Goal: Transaction & Acquisition: Purchase product/service

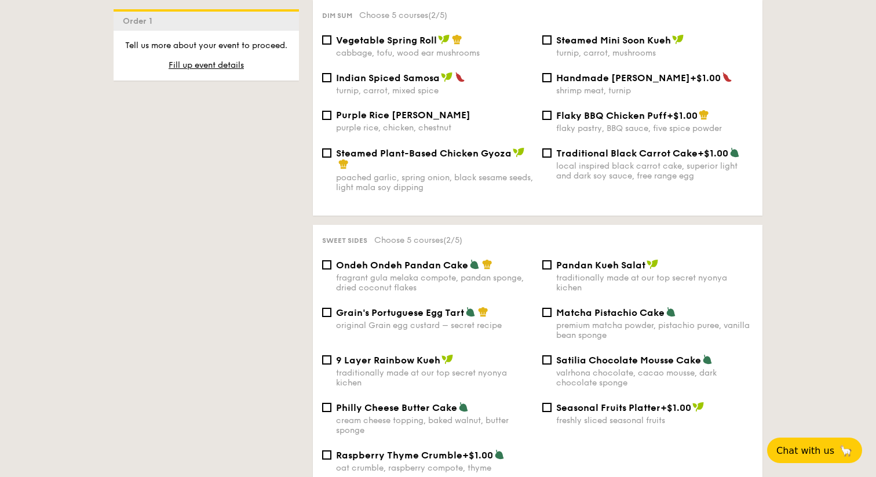
scroll to position [1063, 0]
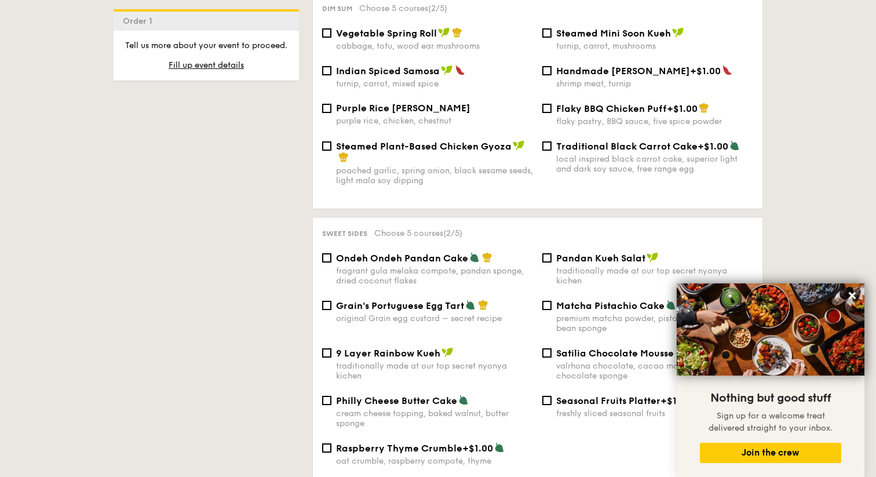
click at [426, 166] on div "poached garlic, spring onion, black sesame seeds, light mala soy dipping" at bounding box center [434, 176] width 197 height 20
click at [331, 151] on input "Steamed Plant-Based Chicken Gyoza poached garlic, spring onion, black sesame se…" at bounding box center [326, 145] width 9 height 9
checkbox input "true"
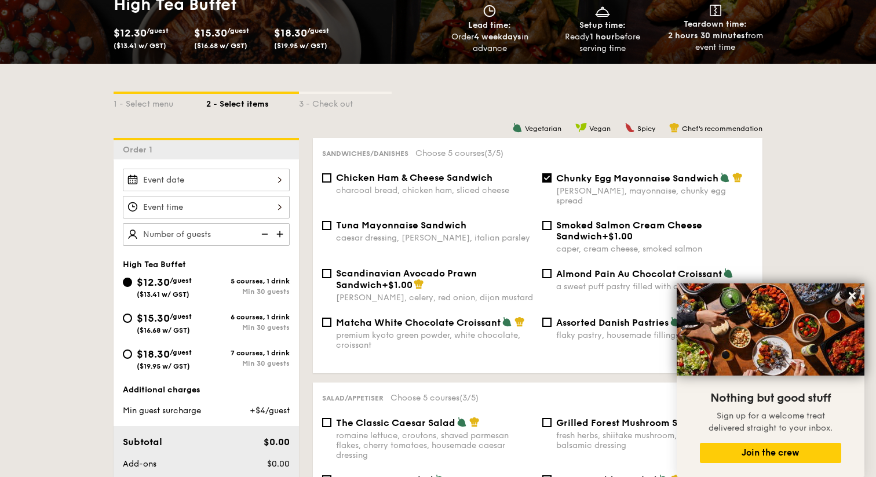
scroll to position [250, 0]
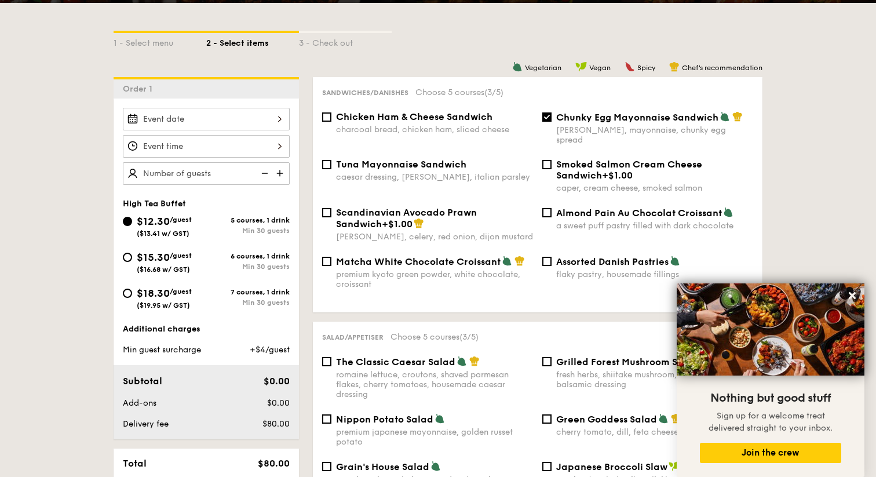
click at [213, 258] on div "6 courses, 1 drink" at bounding box center [247, 256] width 83 height 8
click at [132, 258] on input "$15.30 /guest ($16.68 w/ GST) 6 courses, 1 drink Min 30 guests" at bounding box center [127, 257] width 9 height 9
radio input "true"
checkbox input "false"
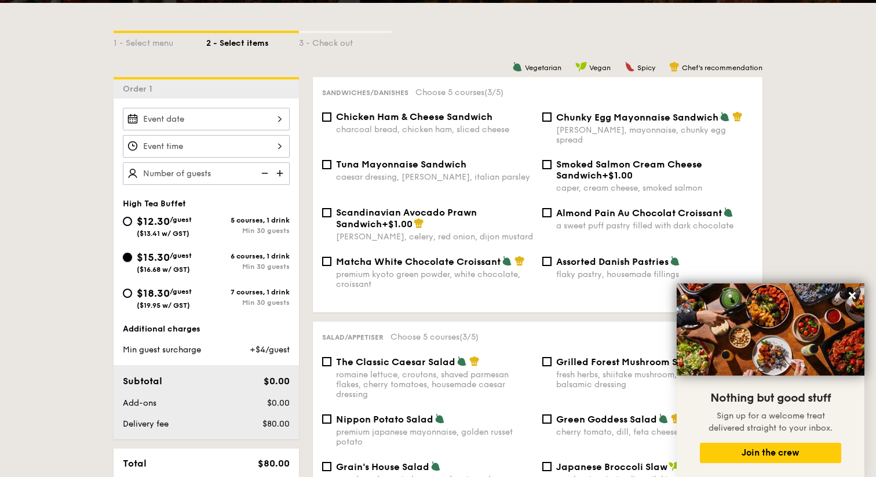
checkbox input "false"
radio input "true"
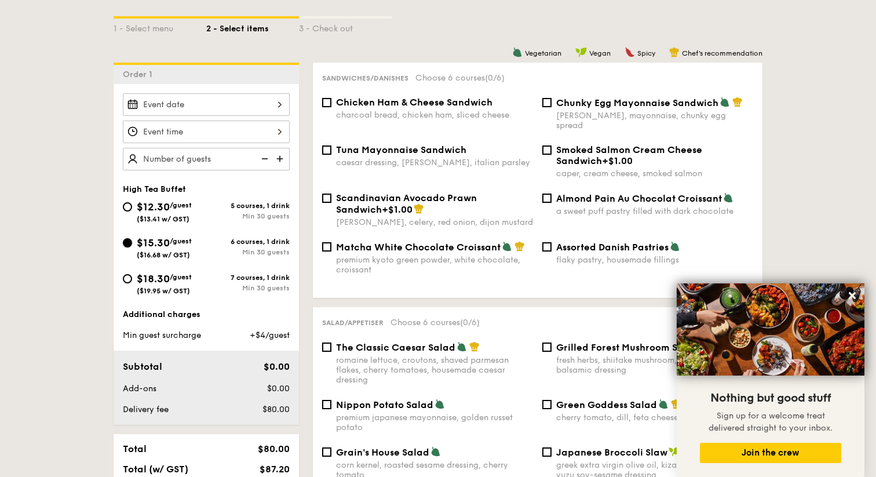
scroll to position [227, 0]
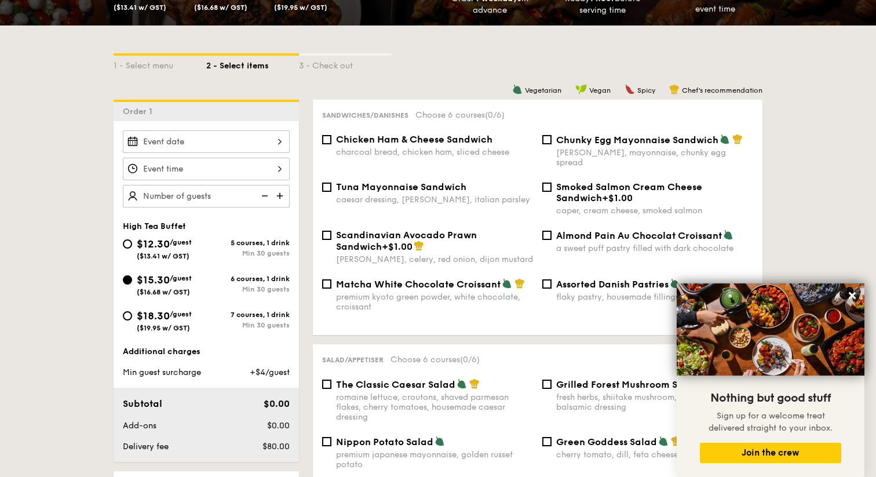
click at [281, 193] on img at bounding box center [280, 196] width 17 height 22
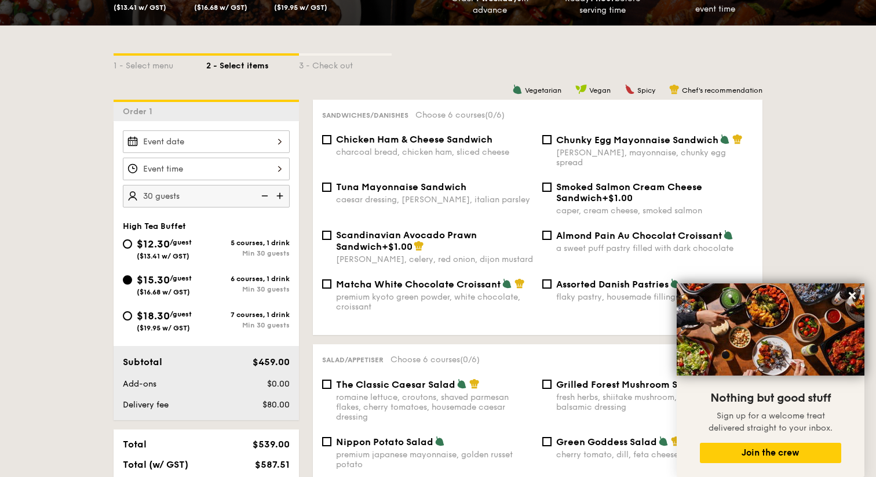
click at [281, 193] on img at bounding box center [280, 196] width 17 height 22
type input "40 guests"
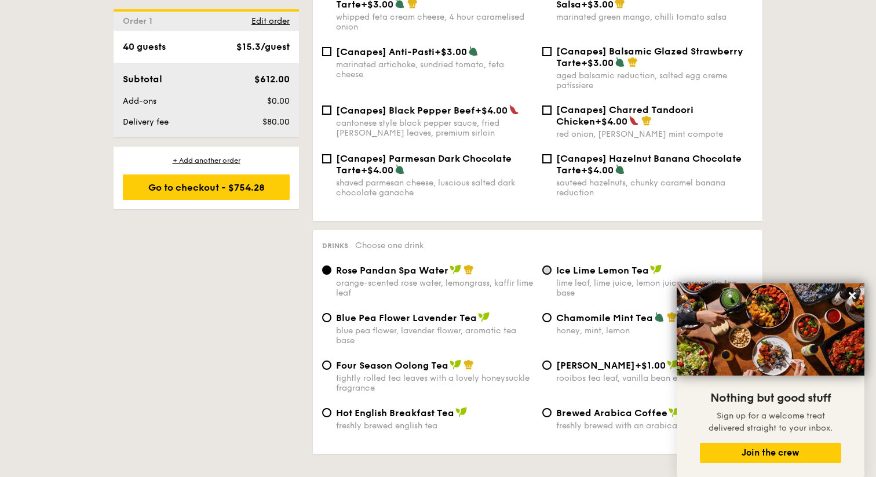
scroll to position [1717, 0]
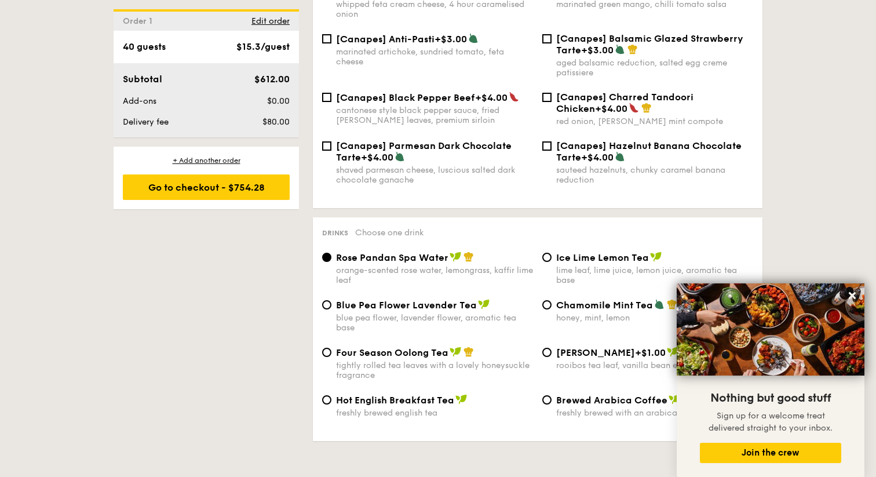
click at [442, 365] on div "tightly rolled tea leaves with a lovely honeysuckle fragrance" at bounding box center [434, 370] width 197 height 20
click at [331, 357] on input "Four Season Oolong Tea tightly rolled tea leaves with a lovely honeysuckle frag…" at bounding box center [326, 352] width 9 height 9
radio input "true"
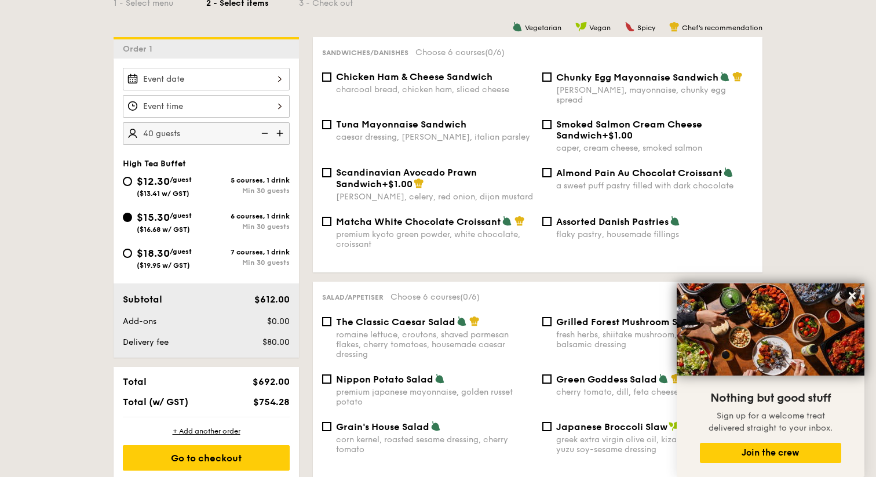
scroll to position [0, 0]
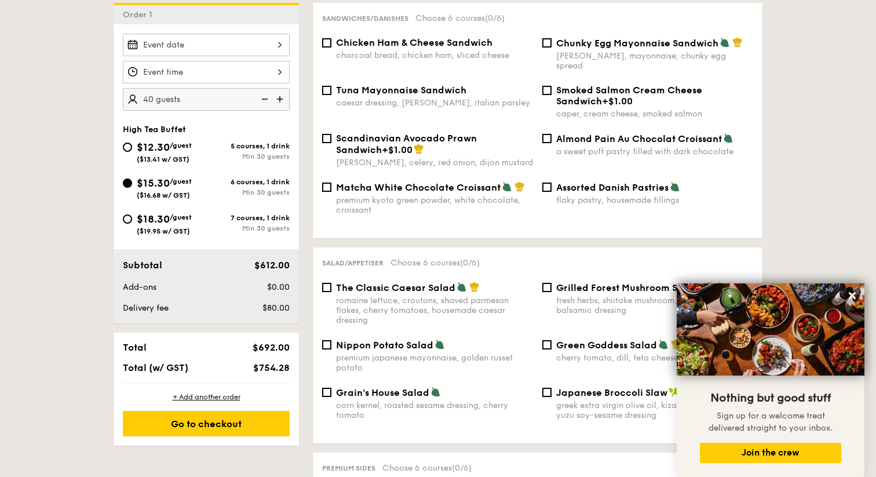
click at [395, 339] on span "Nippon Potato Salad" at bounding box center [384, 344] width 97 height 11
click at [331, 340] on input "Nippon Potato Salad premium japanese mayonnaise, golden russet potato" at bounding box center [326, 344] width 9 height 9
checkbox input "true"
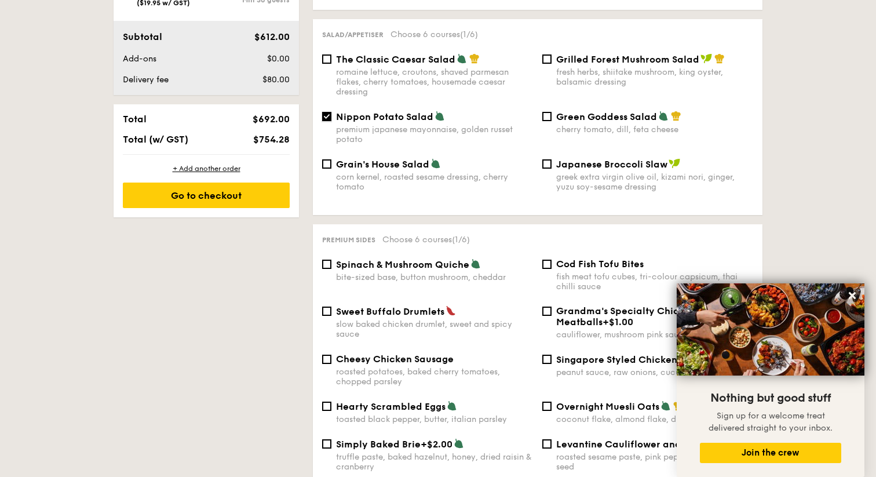
scroll to position [659, 0]
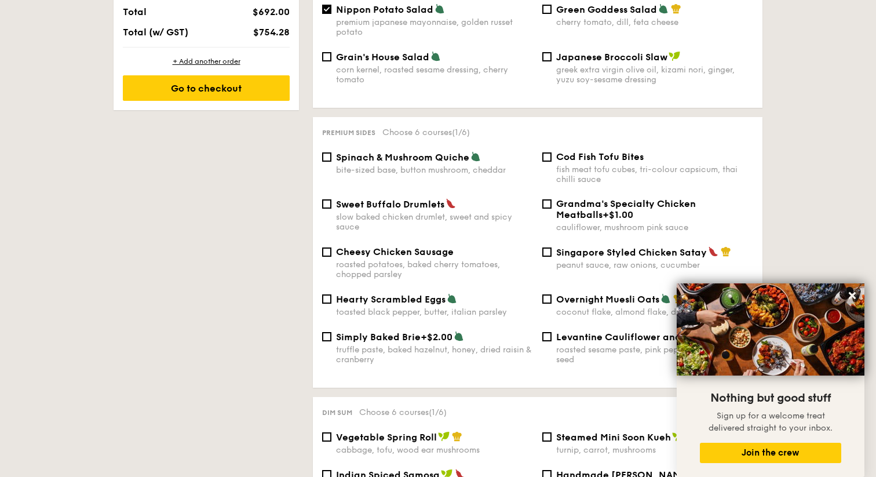
click at [349, 199] on span "Sweet Buffalo Drumlets" at bounding box center [390, 204] width 108 height 11
click at [331, 199] on input "Sweet Buffalo Drumlets slow baked chicken drumlet, sweet and spicy sauce" at bounding box center [326, 203] width 9 height 9
checkbox input "true"
click at [564, 239] on div "Sweet Buffalo Drumlets slow baked chicken drumlet, sweet and spicy sauce Grandm…" at bounding box center [537, 222] width 440 height 48
click at [565, 250] on span "Singapore Styled Chicken Satay" at bounding box center [631, 252] width 151 height 11
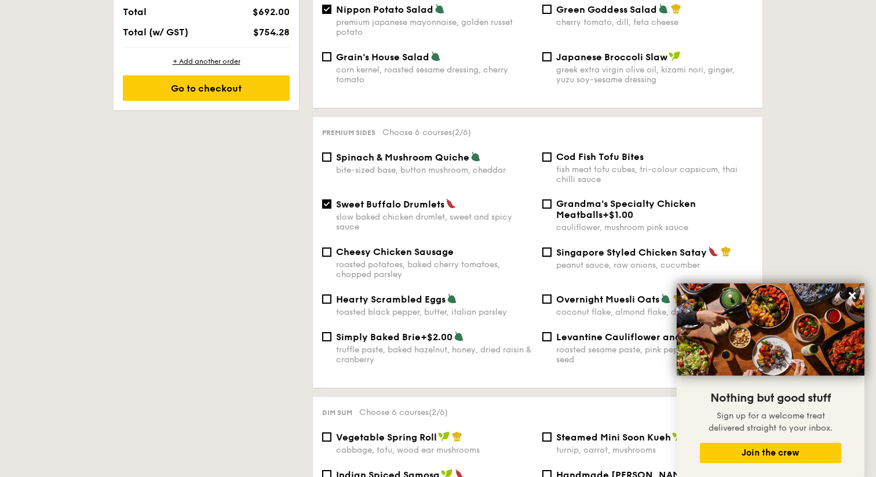
click at [552, 250] on input "Singapore Styled Chicken Satay peanut sauce, raw onions, cucumber" at bounding box center [546, 251] width 9 height 9
checkbox input "true"
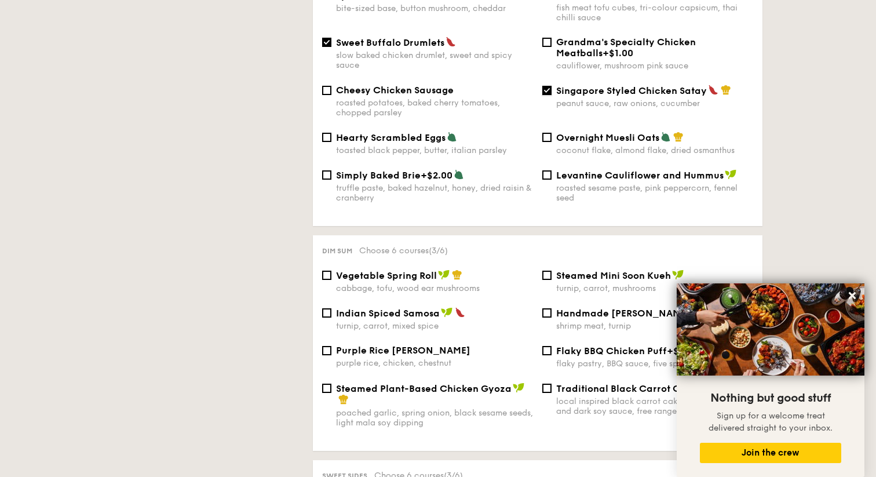
scroll to position [917, 0]
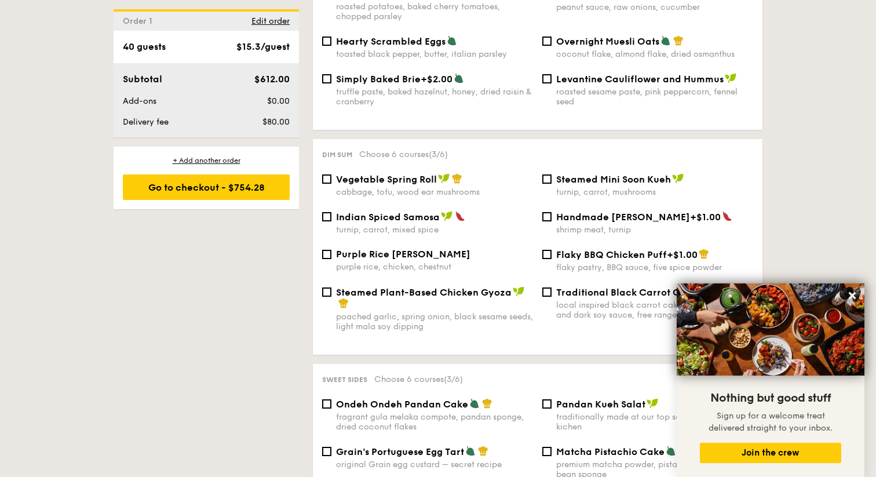
click at [441, 293] on span "Steamed Plant-Based Chicken Gyoza" at bounding box center [424, 292] width 176 height 11
click at [331, 293] on input "Steamed Plant-Based Chicken Gyoza poached garlic, spring onion, black sesame se…" at bounding box center [326, 291] width 9 height 9
checkbox input "true"
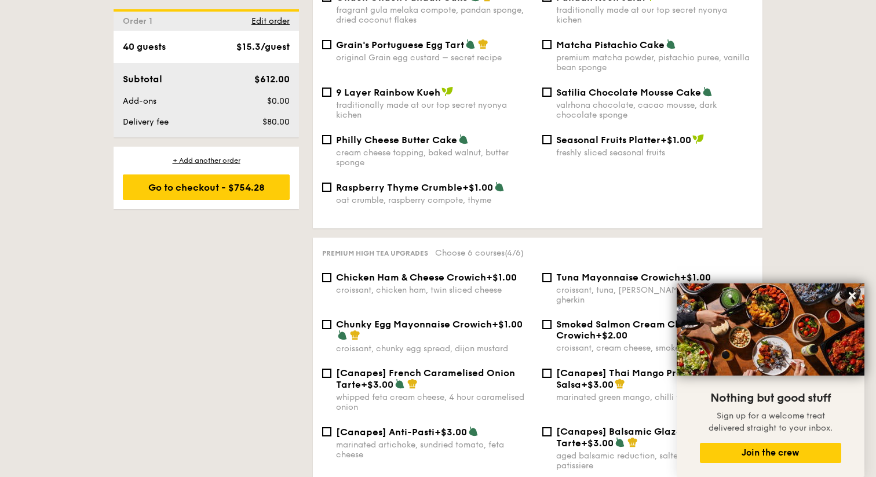
scroll to position [1312, 0]
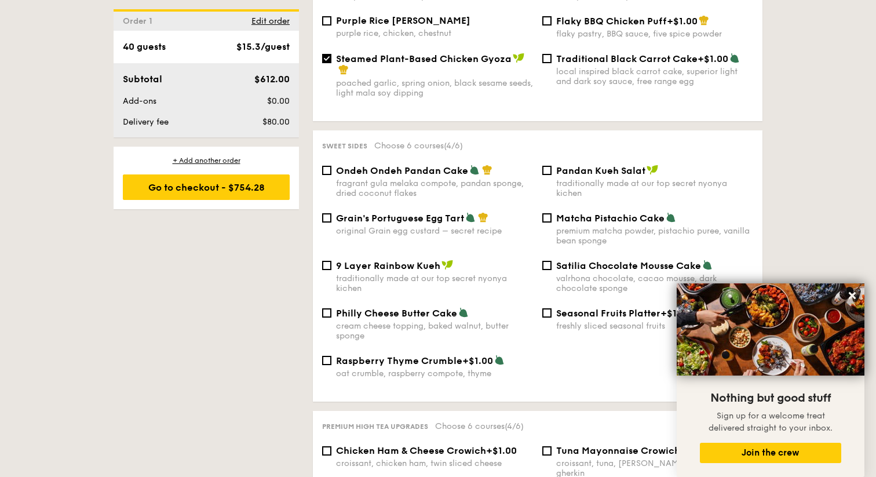
click at [456, 322] on div "cream cheese topping, baked walnut, butter sponge" at bounding box center [434, 331] width 197 height 20
click at [331, 317] on input "Philly Cheese Butter Cake cream cheese topping, baked walnut, butter sponge" at bounding box center [326, 312] width 9 height 9
checkbox input "true"
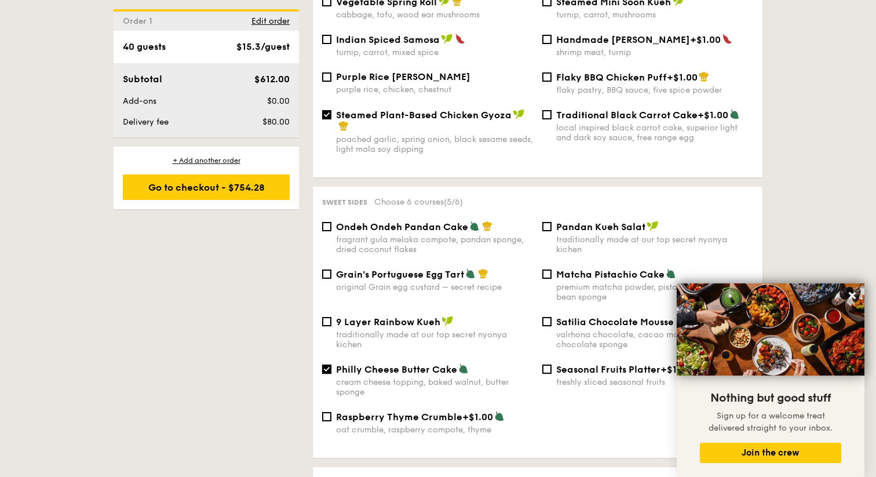
scroll to position [1082, 0]
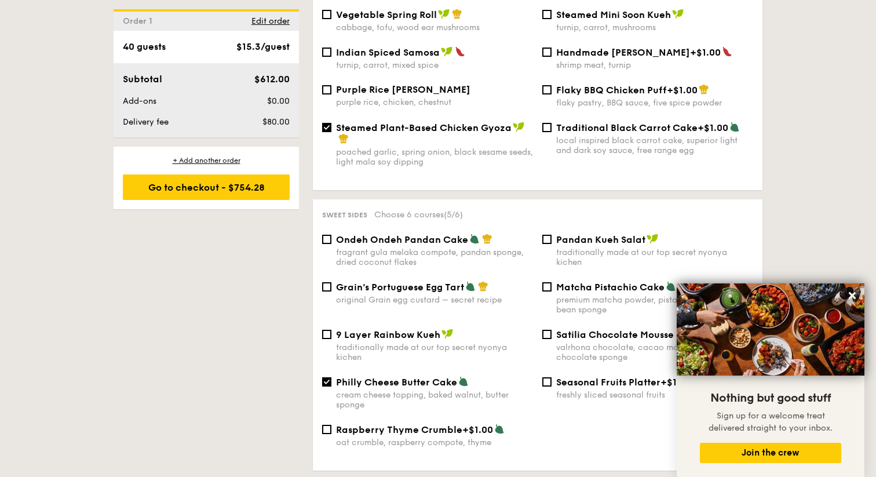
click at [446, 247] on div "fragrant gula melaka compote, pandan sponge, dried coconut flakes" at bounding box center [434, 257] width 197 height 20
click at [331, 244] on input "Ondeh Ondeh Pandan Cake fragrant gula melaka compote, pandan sponge, dried coco…" at bounding box center [326, 239] width 9 height 9
checkbox input "true"
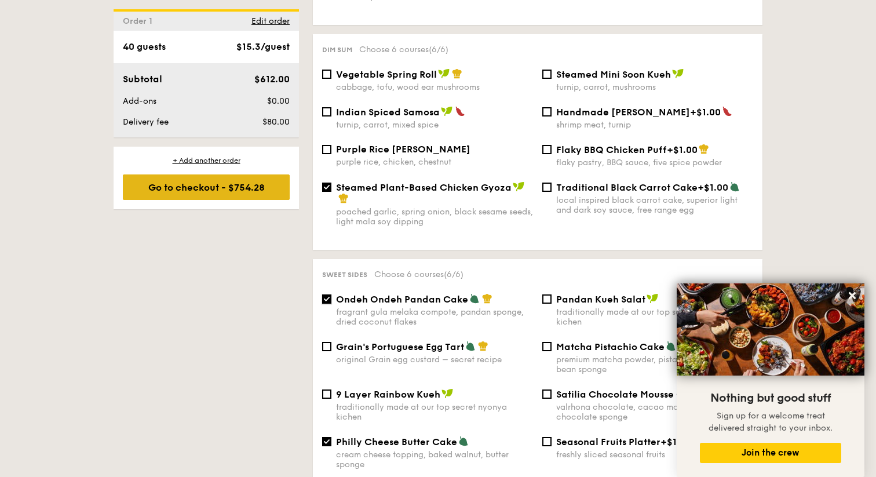
scroll to position [1146, 0]
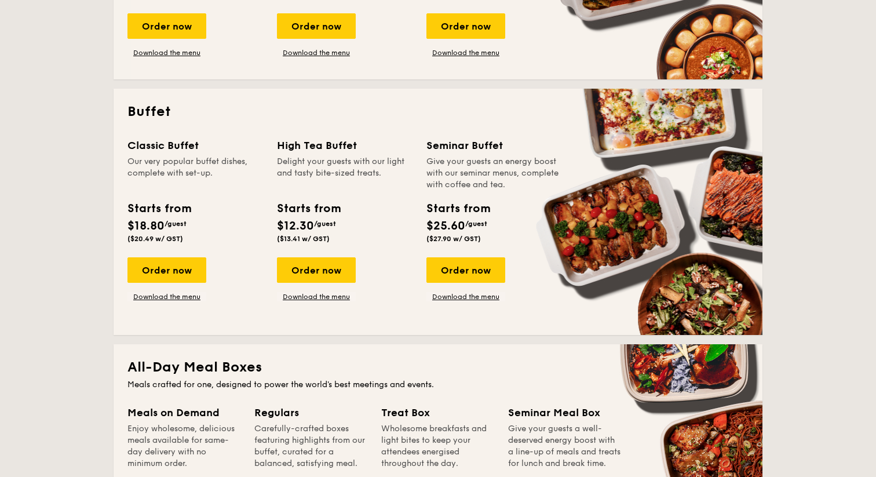
scroll to position [372, 0]
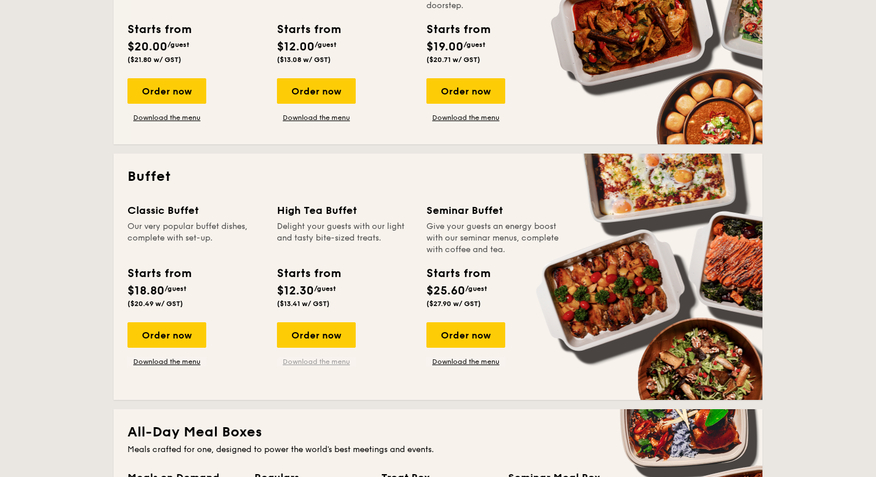
click at [299, 364] on link "Download the menu" at bounding box center [316, 361] width 79 height 9
